Goal: Task Accomplishment & Management: Manage account settings

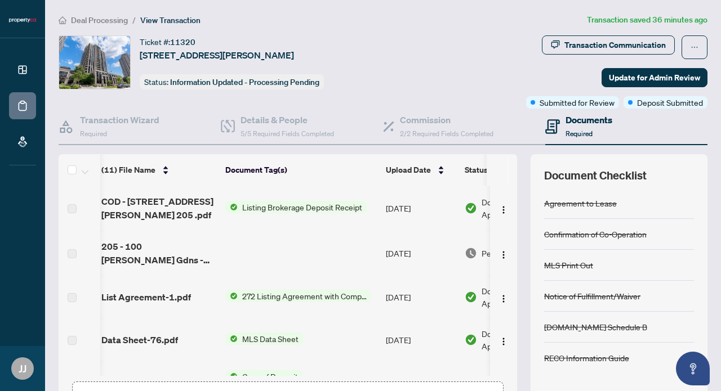
scroll to position [0, 3]
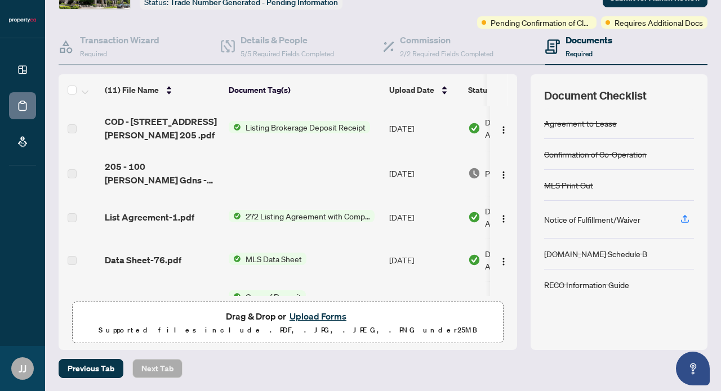
click at [617, 219] on div "Notice of Fulfillment/Waiver" at bounding box center [592, 219] width 96 height 12
click at [687, 219] on icon "button" at bounding box center [685, 219] width 10 height 10
click at [685, 217] on icon "button" at bounding box center [685, 219] width 10 height 10
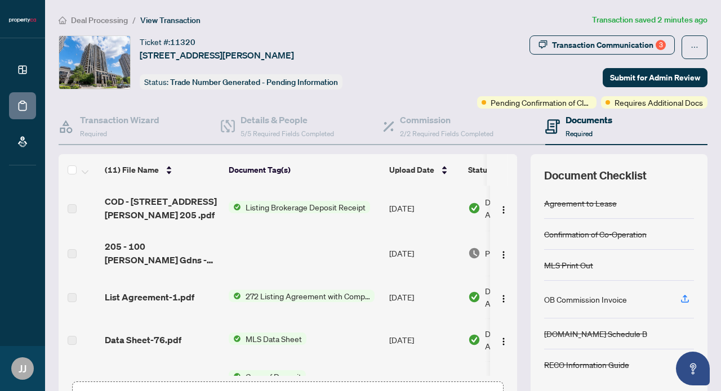
scroll to position [0, 0]
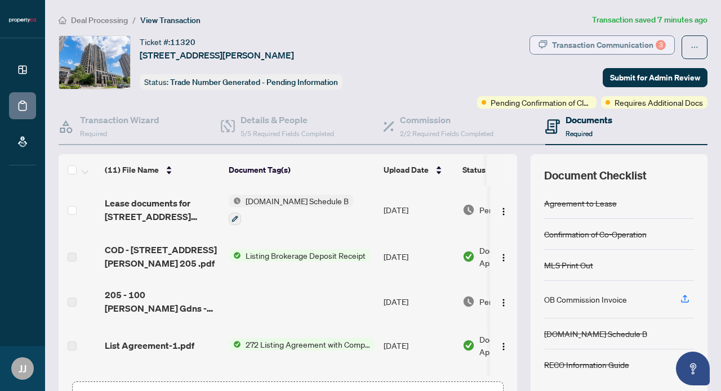
click at [651, 46] on div "Transaction Communication 3" at bounding box center [609, 45] width 114 height 18
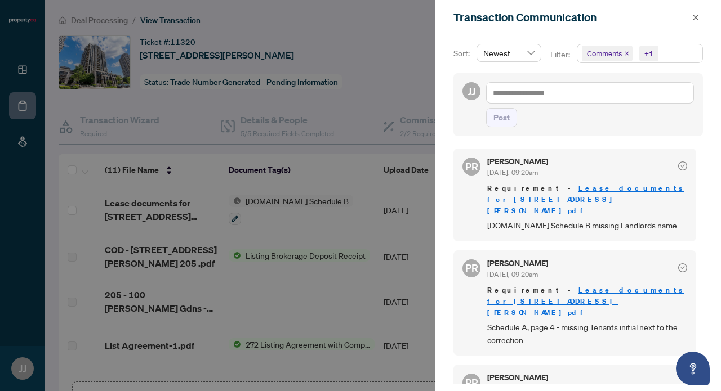
scroll to position [236, 0]
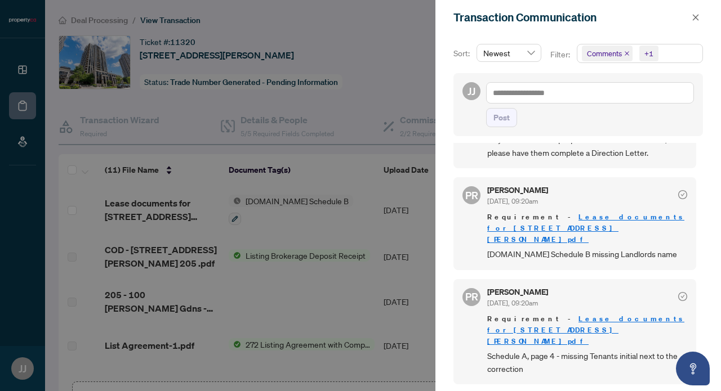
click at [373, 166] on div at bounding box center [360, 195] width 721 height 391
click at [698, 17] on icon "close" at bounding box center [696, 18] width 8 height 8
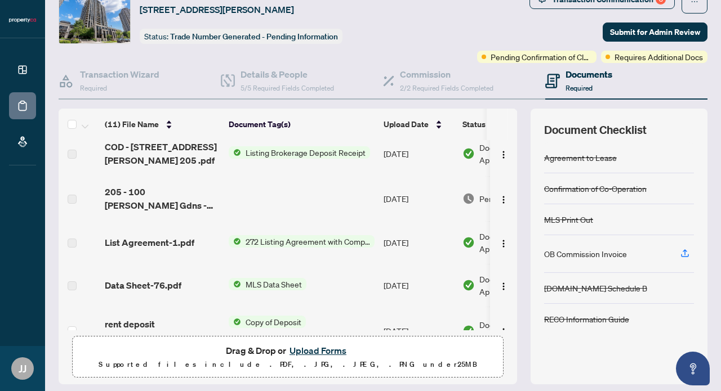
scroll to position [69, 0]
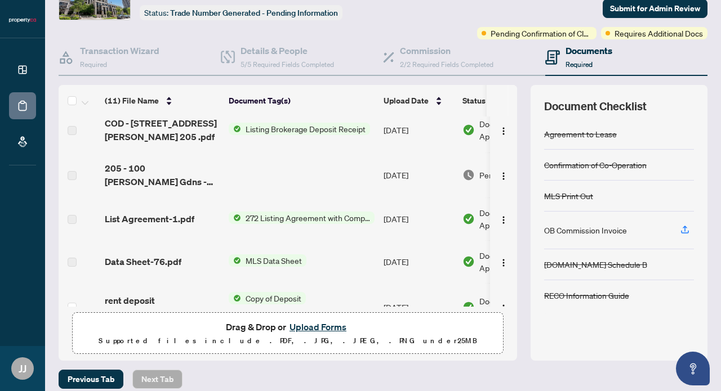
click at [315, 328] on button "Upload Forms" at bounding box center [318, 327] width 64 height 15
click at [323, 328] on button "Upload Forms" at bounding box center [318, 327] width 64 height 15
click at [322, 329] on button "Upload Forms" at bounding box center [318, 327] width 64 height 15
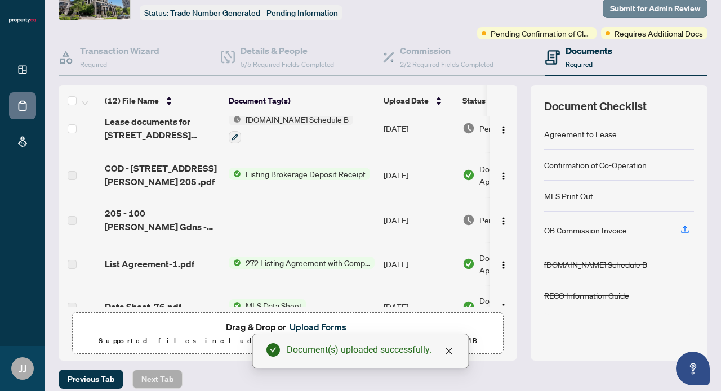
click at [680, 6] on span "Submit for Admin Review" at bounding box center [655, 8] width 90 height 18
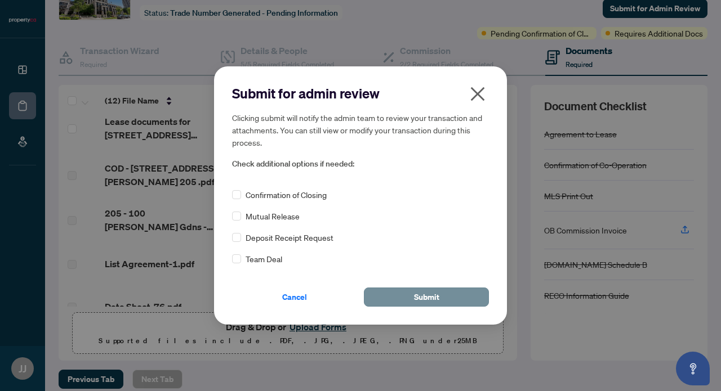
click at [423, 293] on span "Submit" at bounding box center [426, 297] width 25 height 18
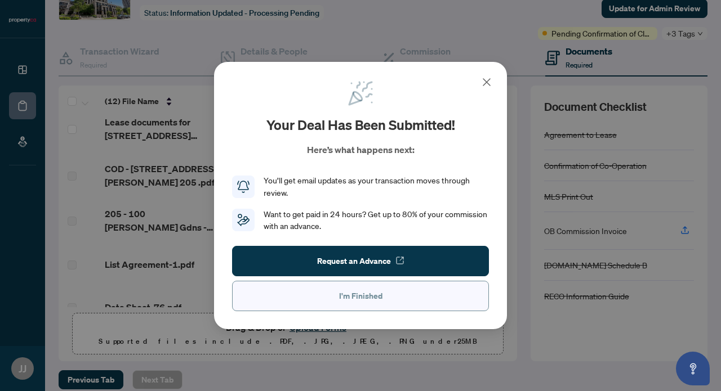
click at [377, 292] on span "I'm Finished" at bounding box center [360, 296] width 43 height 18
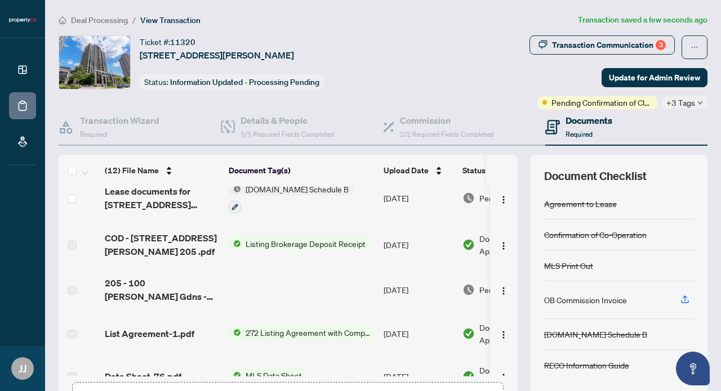
scroll to position [0, 0]
click at [612, 44] on div "Transaction Communication 3" at bounding box center [609, 45] width 114 height 18
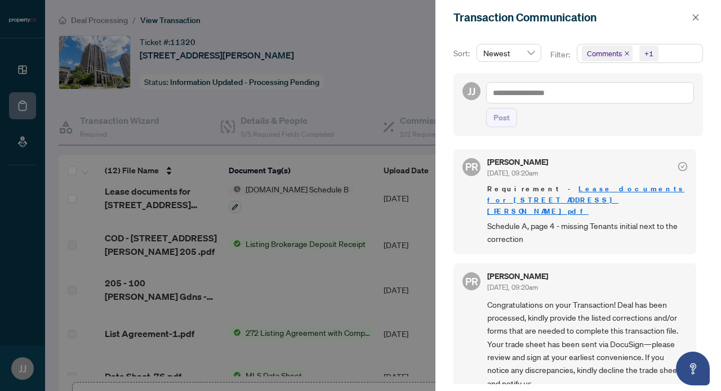
scroll to position [366, 0]
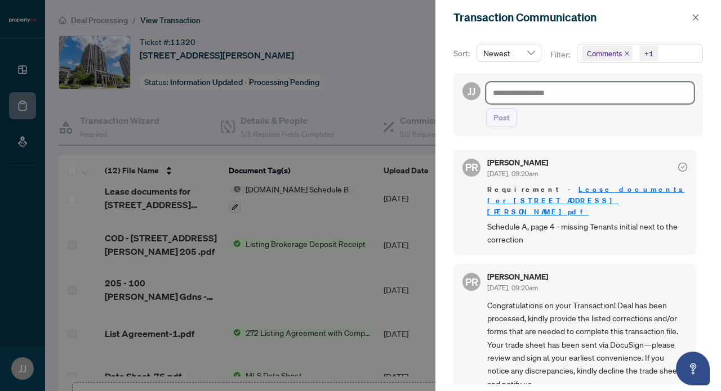
click at [545, 91] on textarea at bounding box center [590, 92] width 208 height 21
click at [530, 92] on textarea "**********" at bounding box center [588, 92] width 204 height 21
click at [588, 87] on textarea "**********" at bounding box center [588, 92] width 204 height 21
click at [583, 96] on textarea "**********" at bounding box center [588, 92] width 204 height 21
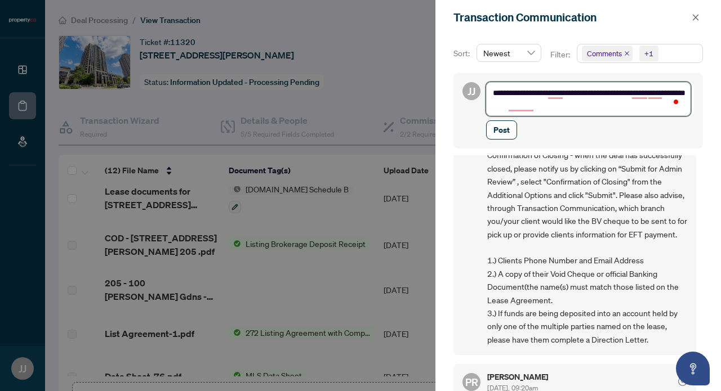
scroll to position [59, 0]
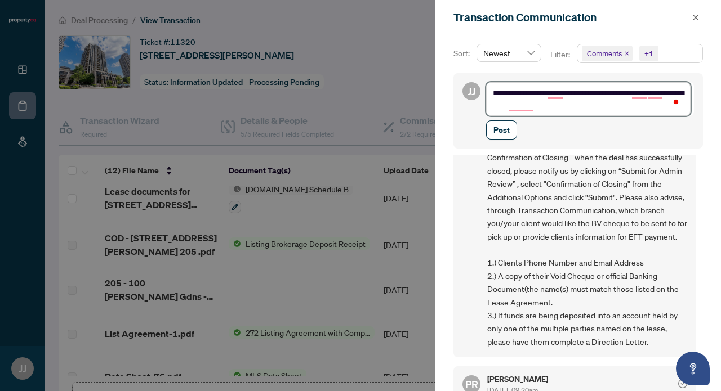
click at [567, 106] on textarea "**********" at bounding box center [588, 99] width 204 height 34
type textarea "**********"
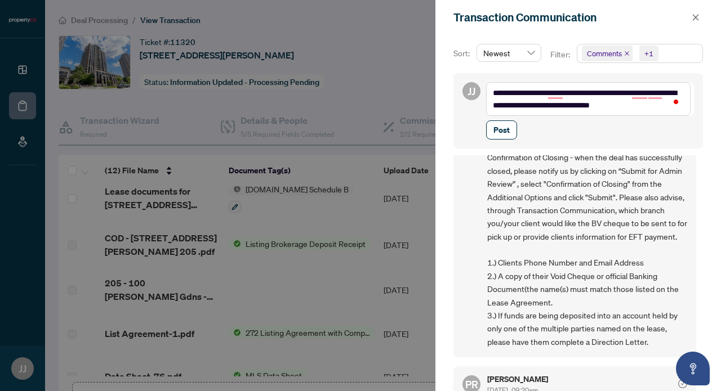
click at [556, 122] on div "Post" at bounding box center [590, 130] width 208 height 19
click at [502, 127] on span "Post" at bounding box center [501, 130] width 16 height 18
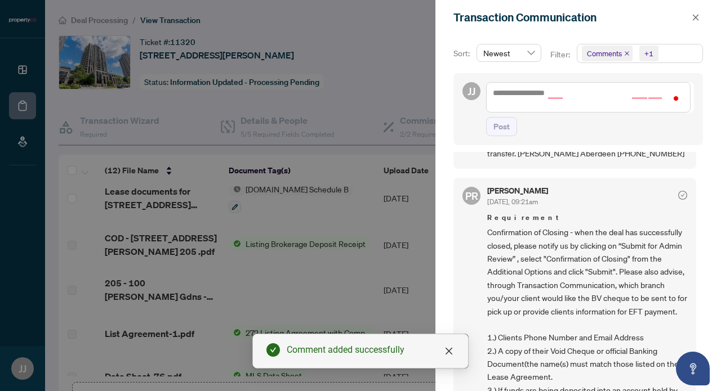
scroll to position [0, 0]
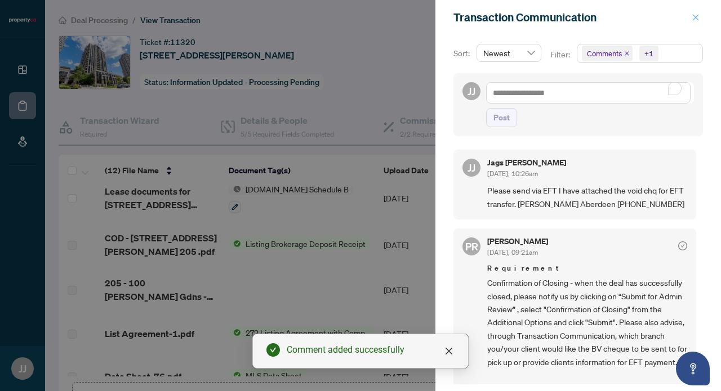
click at [697, 18] on icon "close" at bounding box center [696, 18] width 8 height 8
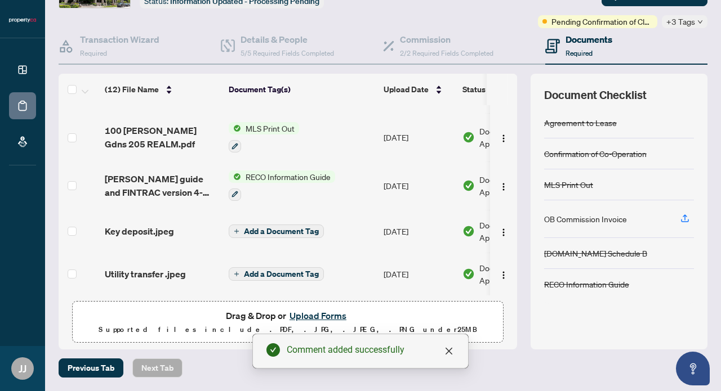
scroll to position [81, 0]
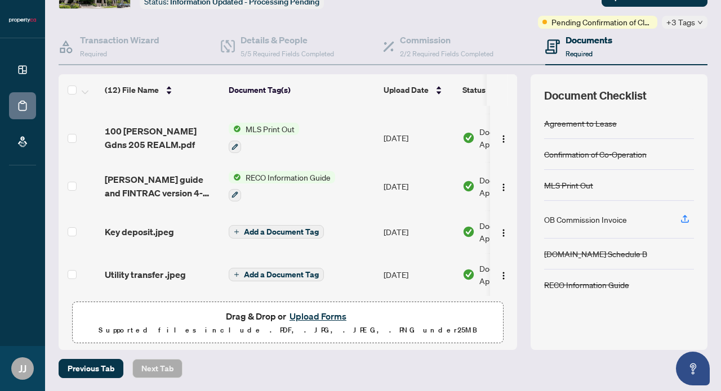
click at [314, 315] on button "Upload Forms" at bounding box center [318, 316] width 64 height 15
click at [314, 314] on button "Upload Forms" at bounding box center [318, 316] width 64 height 15
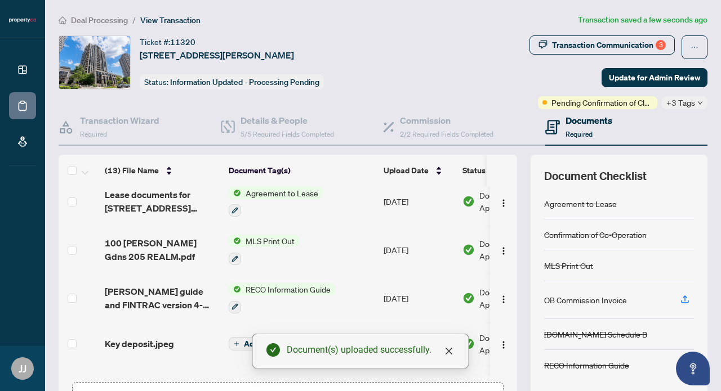
scroll to position [0, 0]
click at [655, 72] on span "Update for Admin Review" at bounding box center [654, 78] width 91 height 18
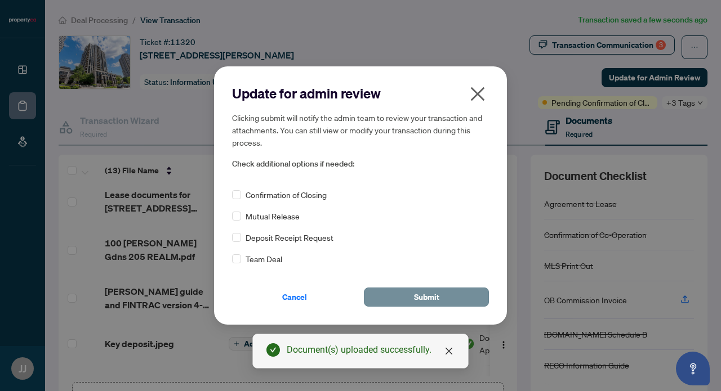
click at [451, 291] on button "Submit" at bounding box center [426, 297] width 125 height 19
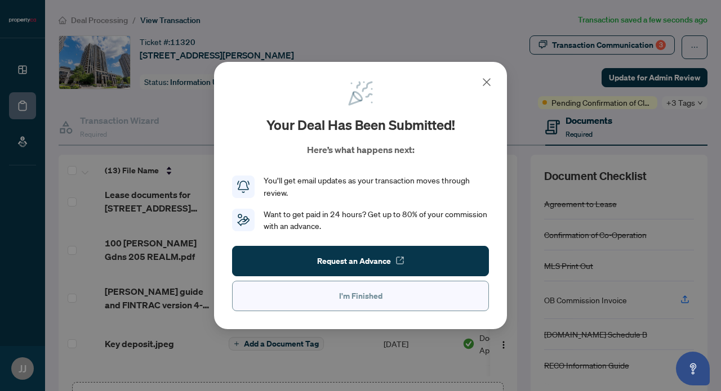
click at [433, 295] on button "I'm Finished" at bounding box center [360, 296] width 257 height 30
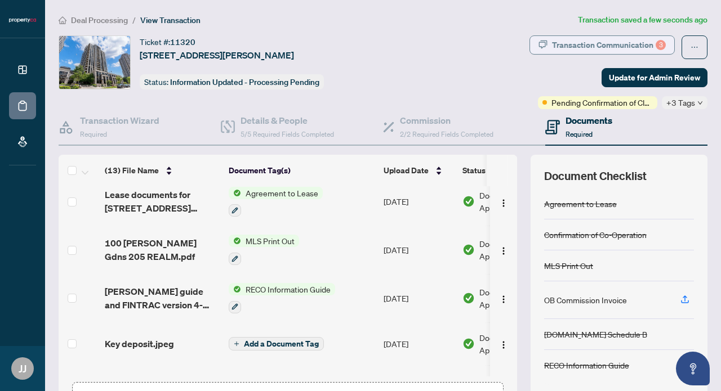
click at [632, 45] on div "Transaction Communication 3" at bounding box center [609, 45] width 114 height 18
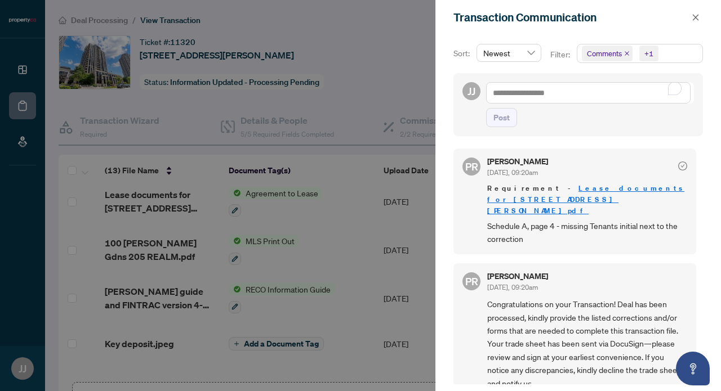
scroll to position [444, 0]
click at [385, 232] on div at bounding box center [360, 195] width 721 height 391
click at [696, 17] on icon "close" at bounding box center [696, 17] width 6 height 6
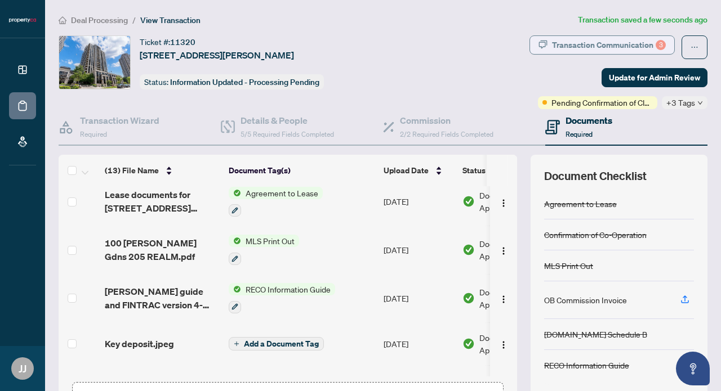
click at [598, 45] on div "Transaction Communication 3" at bounding box center [609, 45] width 114 height 18
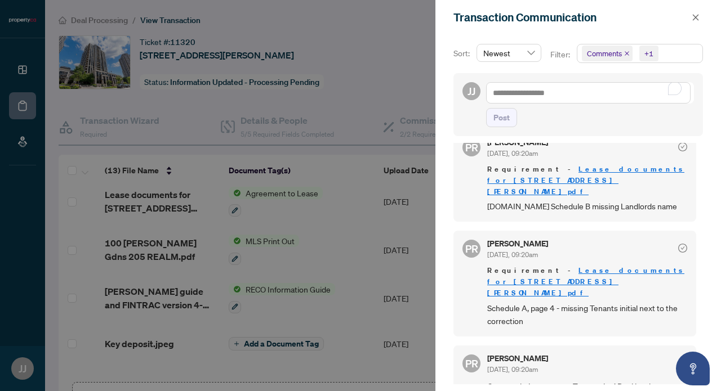
scroll to position [365, 0]
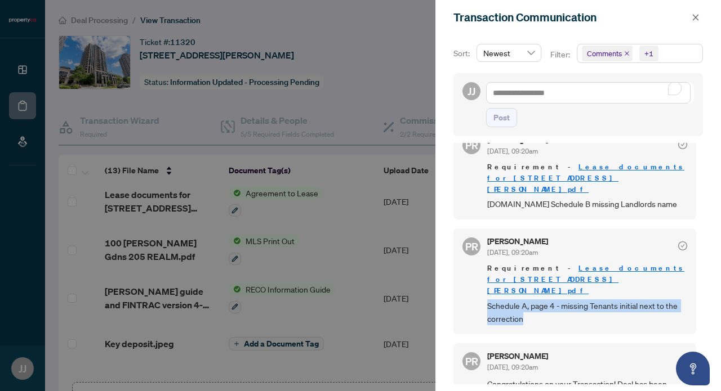
drag, startPoint x: 551, startPoint y: 308, endPoint x: 485, endPoint y: 291, distance: 68.2
click at [485, 291] on div "PR Puvitha Ramachandran Oct/08/2025, 09:20am Requirement - Lease documents for …" at bounding box center [574, 282] width 243 height 106
copy span "Schedule A, page 4 - missing Tenants initial next to the correction"
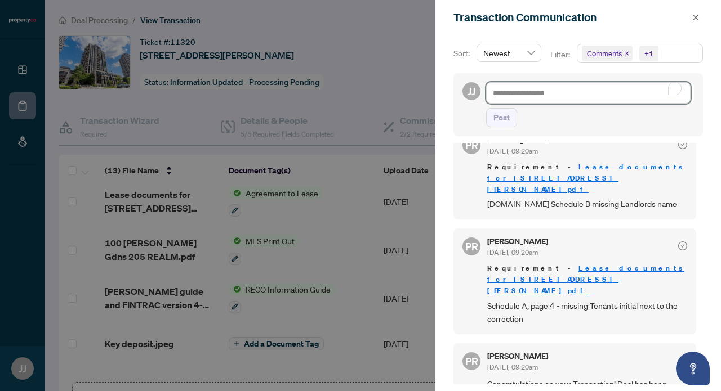
click at [567, 90] on textarea "To enrich screen reader interactions, please activate Accessibility in Grammarl…" at bounding box center [588, 92] width 204 height 21
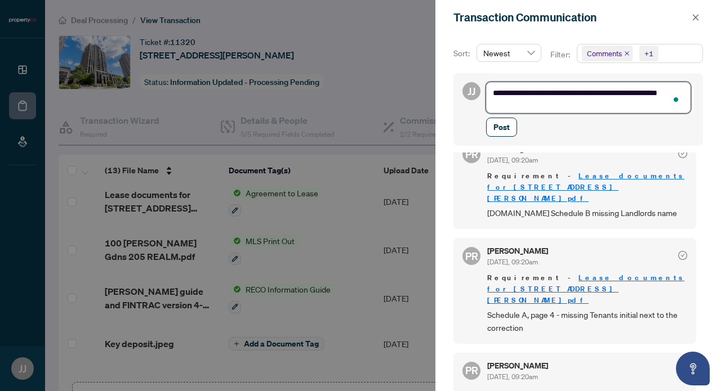
scroll to position [0, 0]
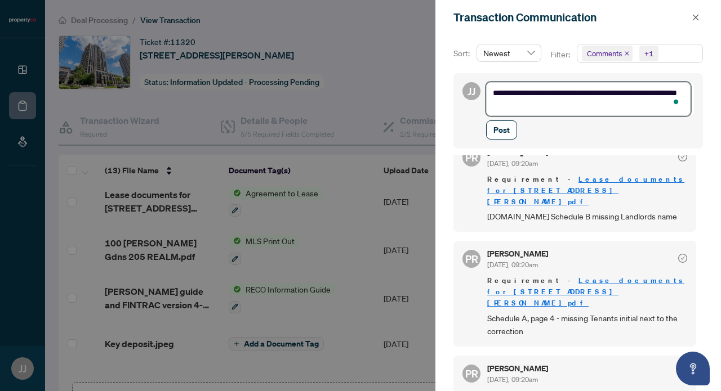
type textarea "**********"
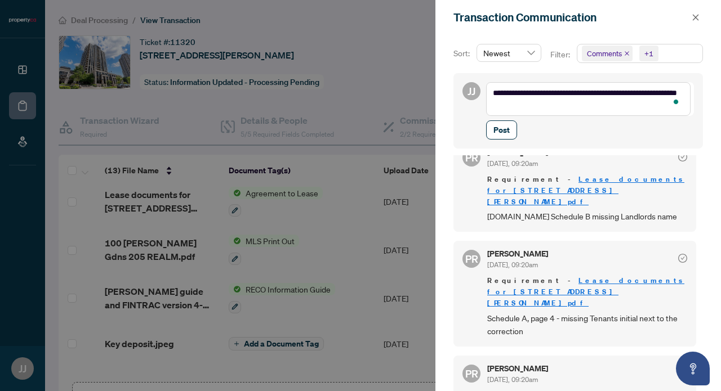
click at [596, 137] on div "Post" at bounding box center [590, 130] width 208 height 19
click at [507, 127] on span "Post" at bounding box center [501, 130] width 16 height 18
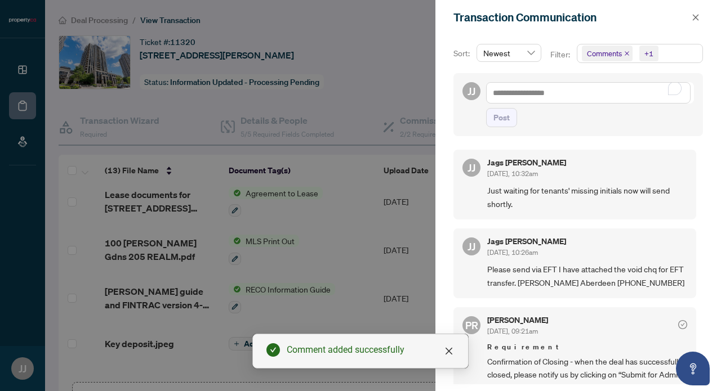
click at [443, 369] on div "Comment added successfully" at bounding box center [360, 351] width 216 height 35
click at [450, 354] on icon "close" at bounding box center [448, 351] width 9 height 9
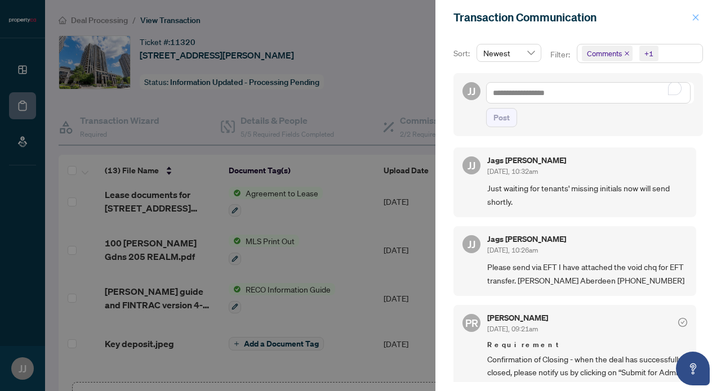
click at [697, 16] on icon "close" at bounding box center [696, 17] width 6 height 6
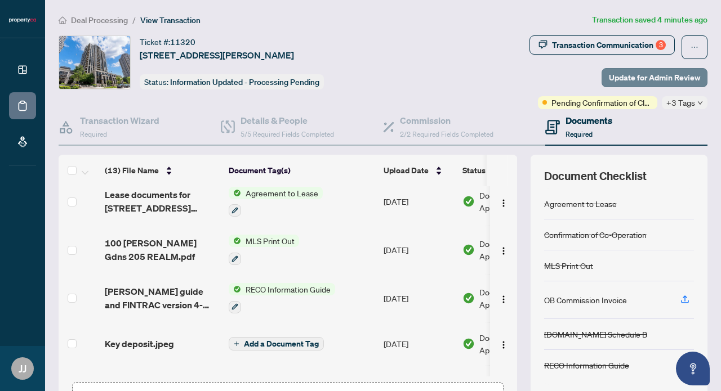
click at [659, 75] on span "Update for Admin Review" at bounding box center [654, 78] width 91 height 18
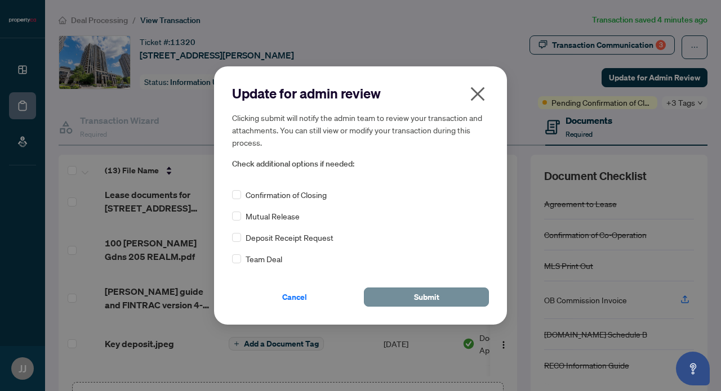
click at [428, 294] on span "Submit" at bounding box center [426, 297] width 25 height 18
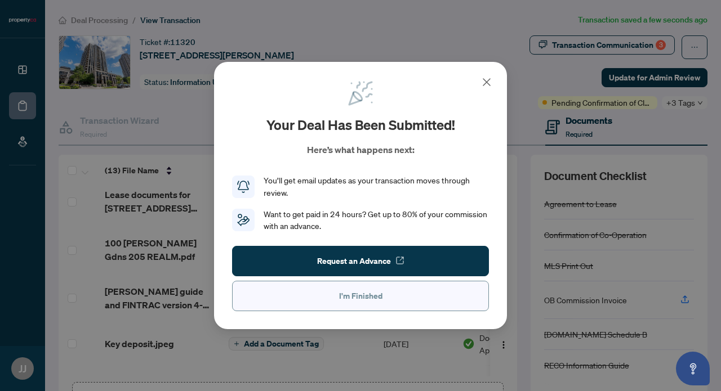
click at [380, 300] on span "I'm Finished" at bounding box center [360, 296] width 43 height 18
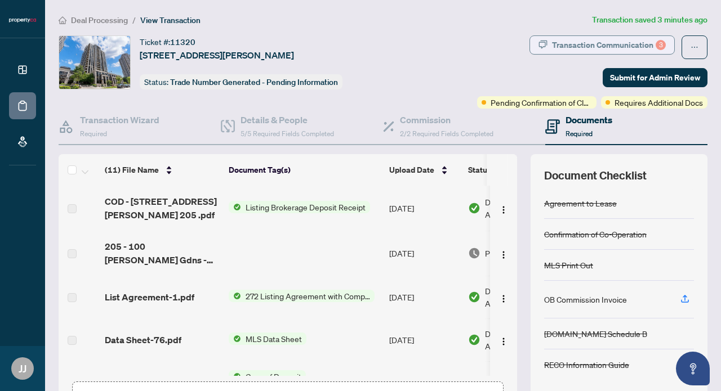
click at [605, 46] on div "Transaction Communication 3" at bounding box center [609, 45] width 114 height 18
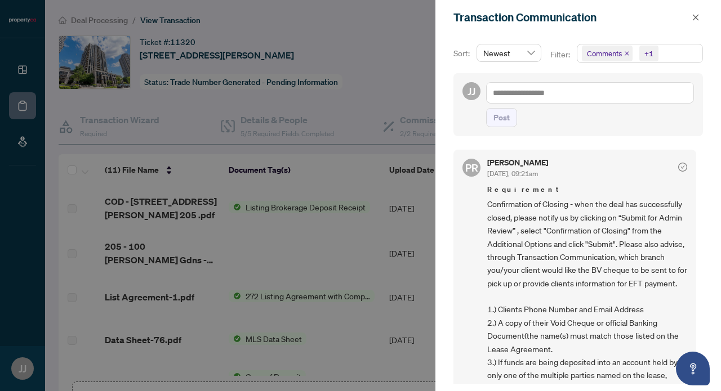
click at [399, 173] on div at bounding box center [360, 195] width 721 height 391
click at [696, 17] on icon "close" at bounding box center [696, 17] width 6 height 6
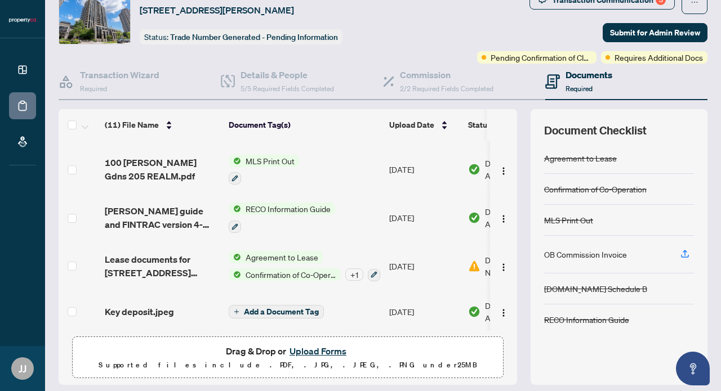
scroll to position [264, 0]
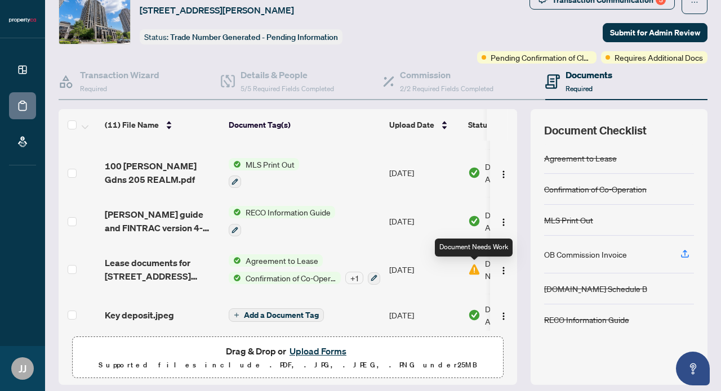
click at [475, 268] on img at bounding box center [474, 270] width 12 height 12
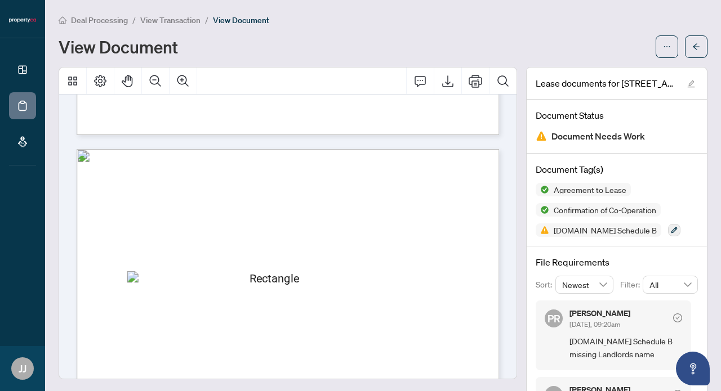
scroll to position [5250, 0]
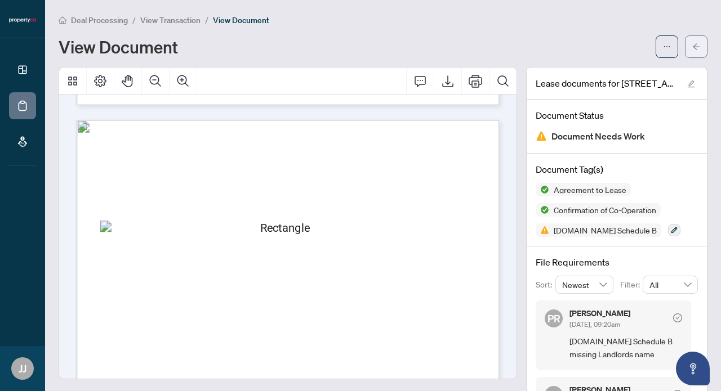
click at [699, 44] on icon "arrow-left" at bounding box center [696, 47] width 8 height 8
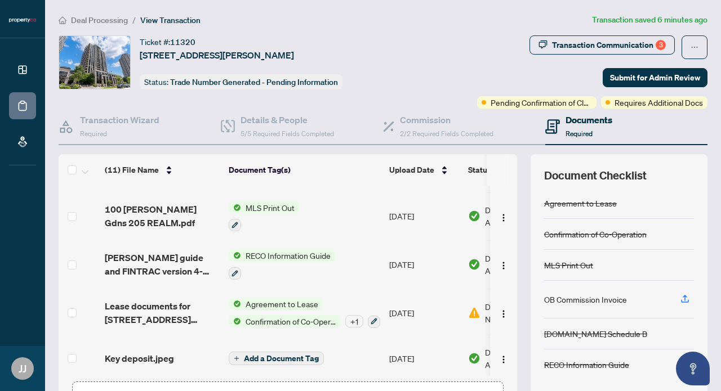
scroll to position [271, 0]
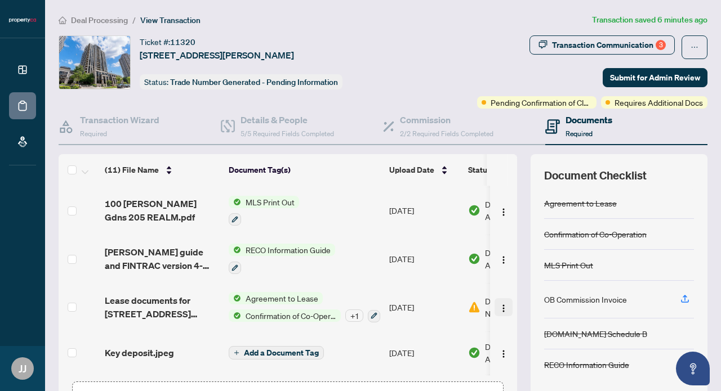
click at [500, 308] on img "button" at bounding box center [503, 308] width 9 height 9
click at [290, 295] on span "Agreement to Lease" at bounding box center [282, 298] width 82 height 12
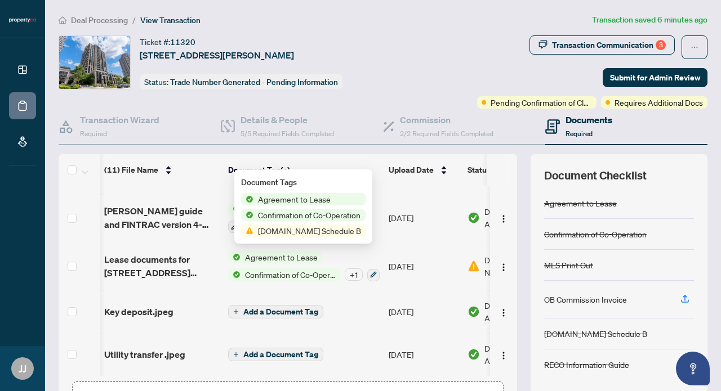
scroll to position [317, 1]
click at [499, 266] on img "button" at bounding box center [503, 267] width 9 height 9
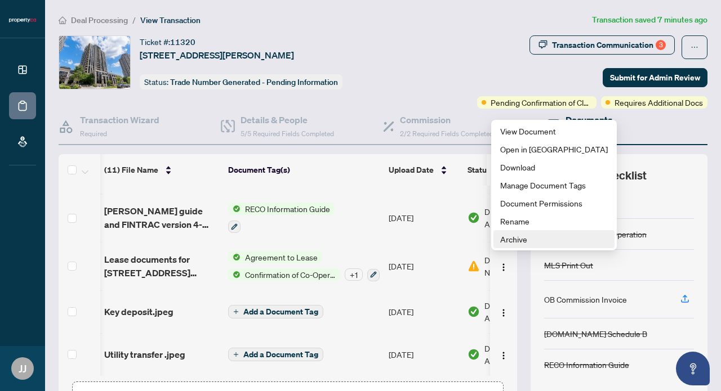
click at [532, 244] on span "Archive" at bounding box center [554, 239] width 108 height 12
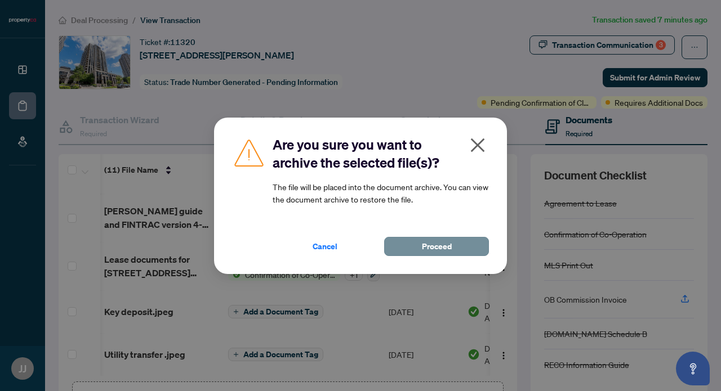
click at [470, 244] on button "Proceed" at bounding box center [436, 246] width 105 height 19
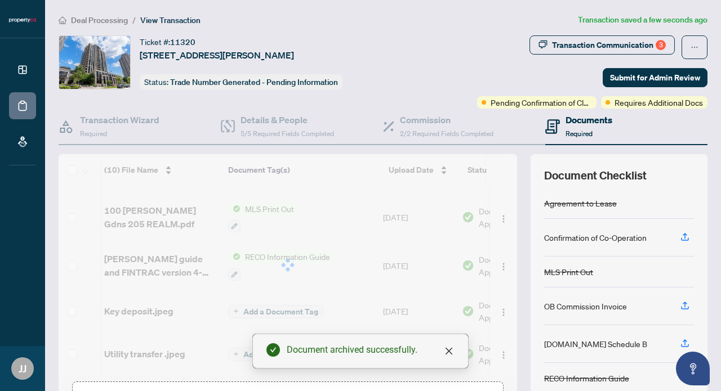
scroll to position [269, 1]
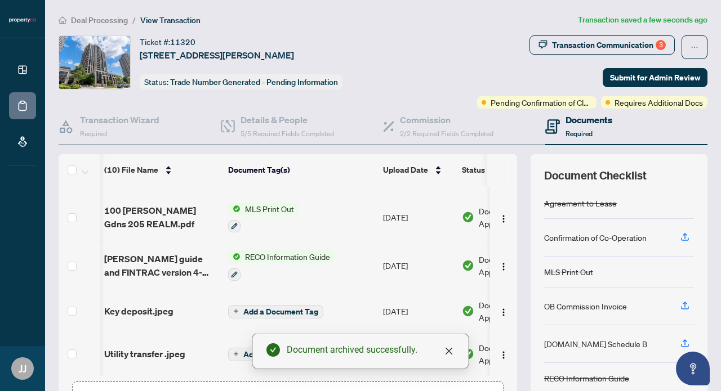
click at [397, 234] on td "[DATE]" at bounding box center [418, 218] width 79 height 48
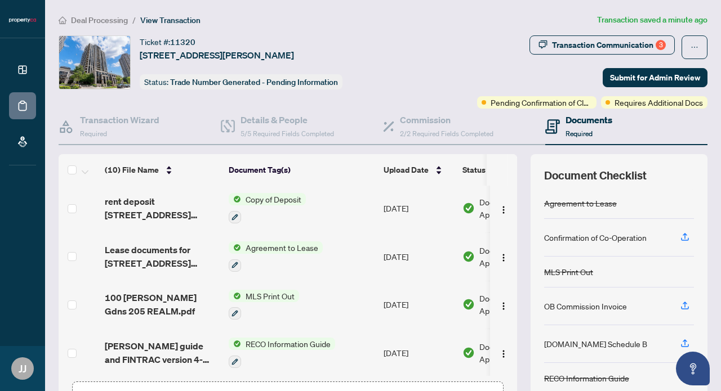
scroll to position [178, 0]
click at [238, 264] on icon "button" at bounding box center [235, 265] width 6 height 6
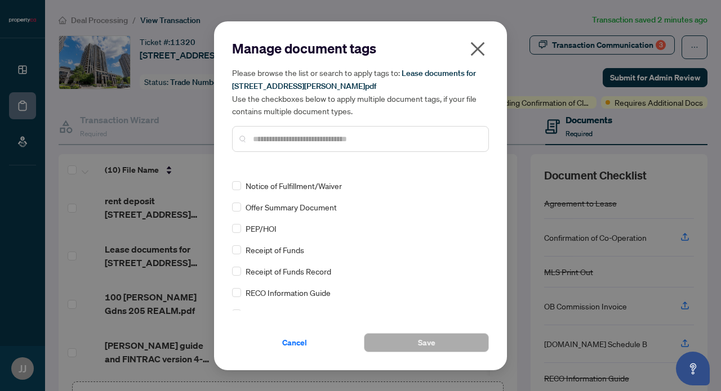
scroll to position [802, 0]
click at [475, 47] on icon "close" at bounding box center [478, 49] width 14 height 14
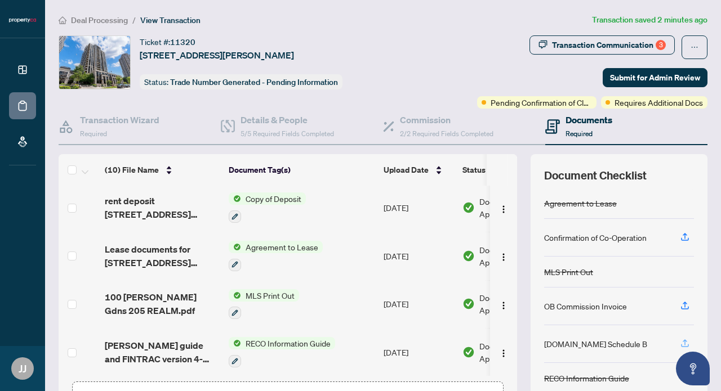
click at [686, 345] on icon "button" at bounding box center [685, 344] width 10 height 10
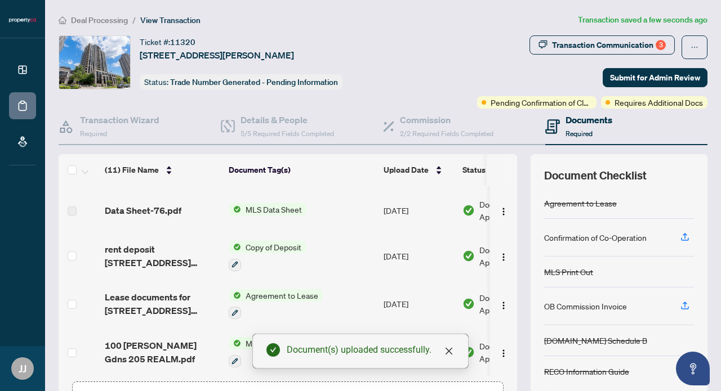
scroll to position [0, 0]
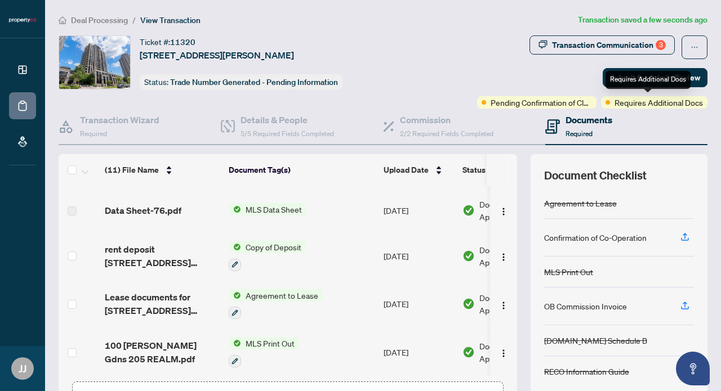
click at [636, 80] on div "Requires Additional Docs" at bounding box center [648, 80] width 85 height 18
click at [640, 81] on div "Requires Additional Docs" at bounding box center [648, 80] width 85 height 18
click at [626, 76] on span "Submit for Admin Review" at bounding box center [655, 78] width 90 height 18
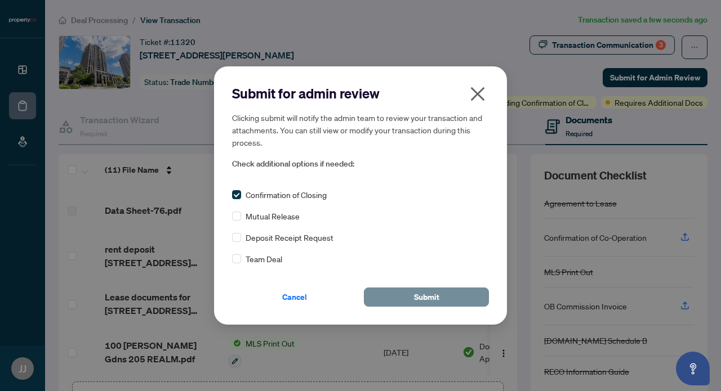
click at [423, 295] on span "Submit" at bounding box center [426, 297] width 25 height 18
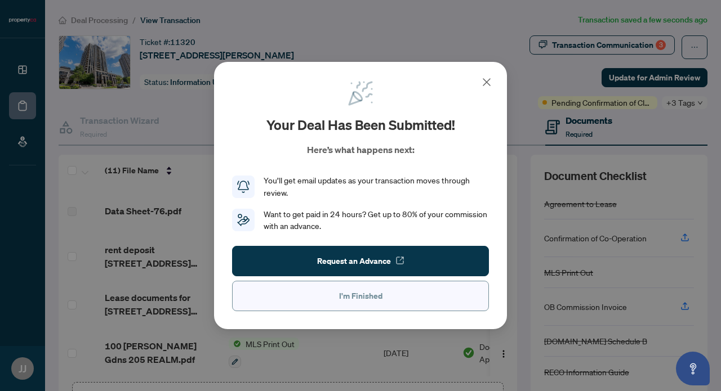
click at [395, 299] on button "I'm Finished" at bounding box center [360, 296] width 257 height 30
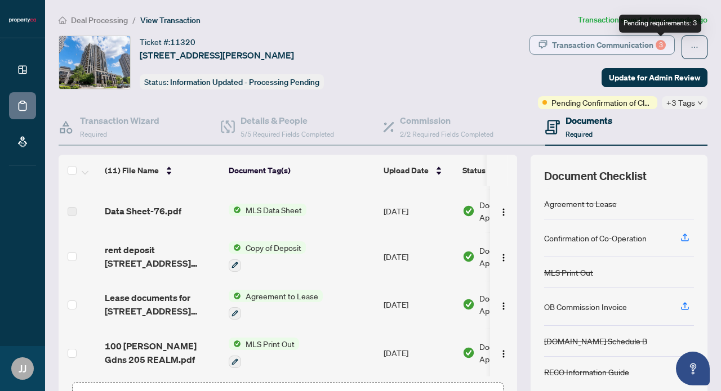
click at [659, 43] on div "3" at bounding box center [661, 45] width 10 height 10
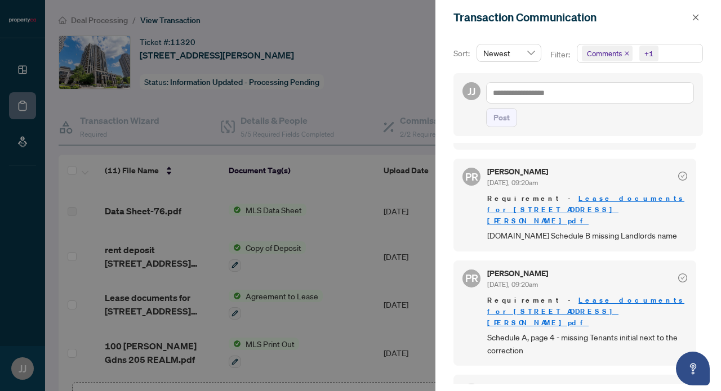
scroll to position [266, 0]
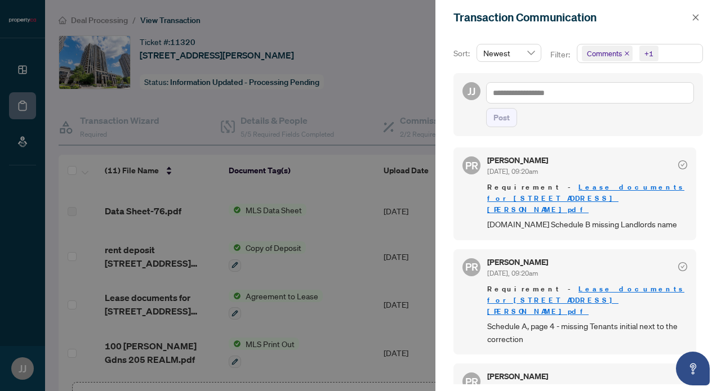
click at [598, 197] on link "Lease documents for [STREET_ADDRESS][PERSON_NAME]pdf" at bounding box center [585, 198] width 197 height 32
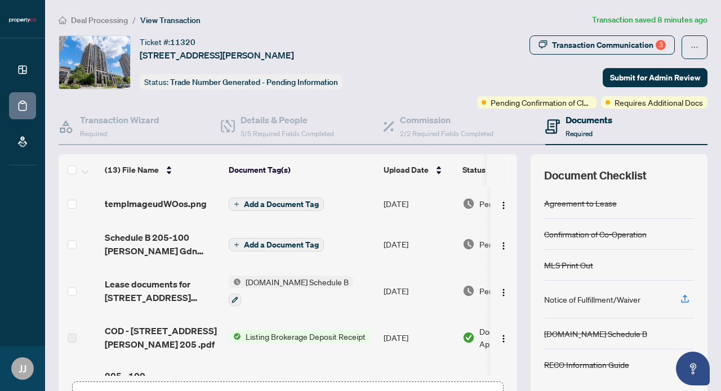
click at [314, 15] on ol "Deal Processing / View Transaction" at bounding box center [323, 20] width 529 height 13
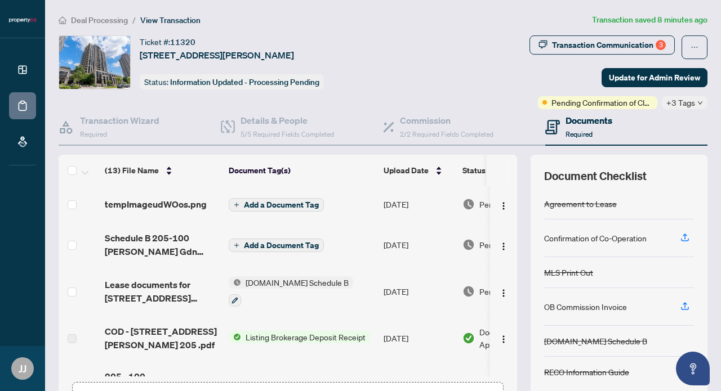
click at [698, 102] on icon "down" at bounding box center [700, 103] width 6 height 6
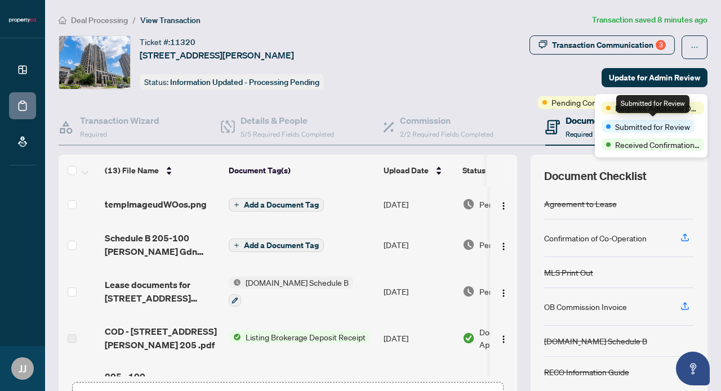
click at [693, 126] on div "Submitted for Review" at bounding box center [648, 126] width 93 height 12
click at [491, 90] on div "Transaction Communication 3 Update for Admin Review Pending Confirmation of Clo…" at bounding box center [568, 72] width 279 height 74
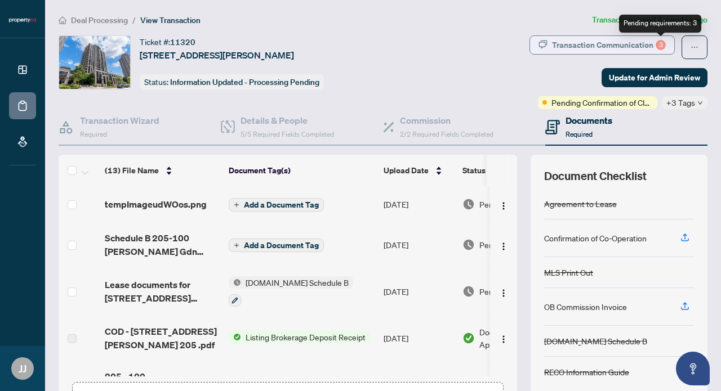
click at [661, 43] on div "3" at bounding box center [661, 45] width 10 height 10
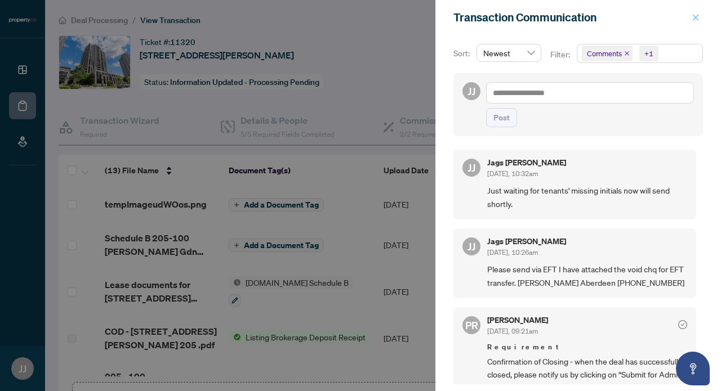
click at [697, 17] on icon "close" at bounding box center [696, 17] width 6 height 6
